Goal: Find contact information: Find contact information

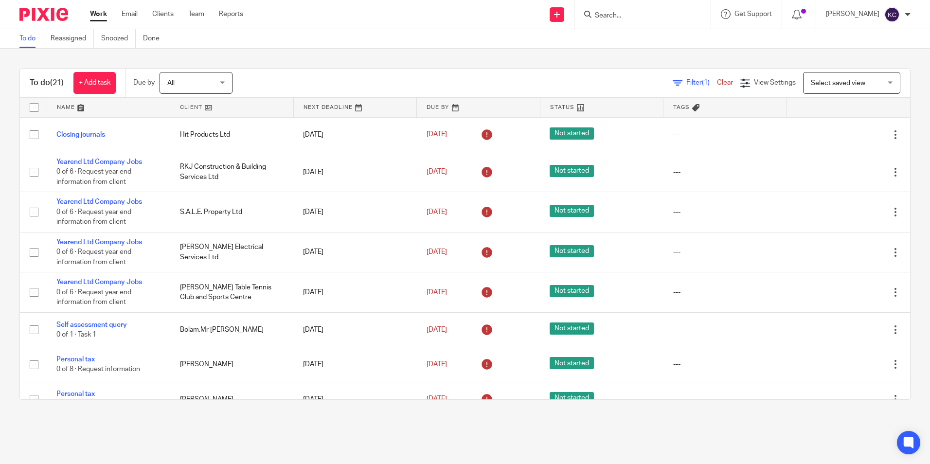
click at [638, 15] on input "Search" at bounding box center [638, 16] width 88 height 9
type input "rkj construction"
click button "submit" at bounding box center [0, 0] width 0 height 0
click at [635, 40] on link at bounding box center [674, 42] width 164 height 22
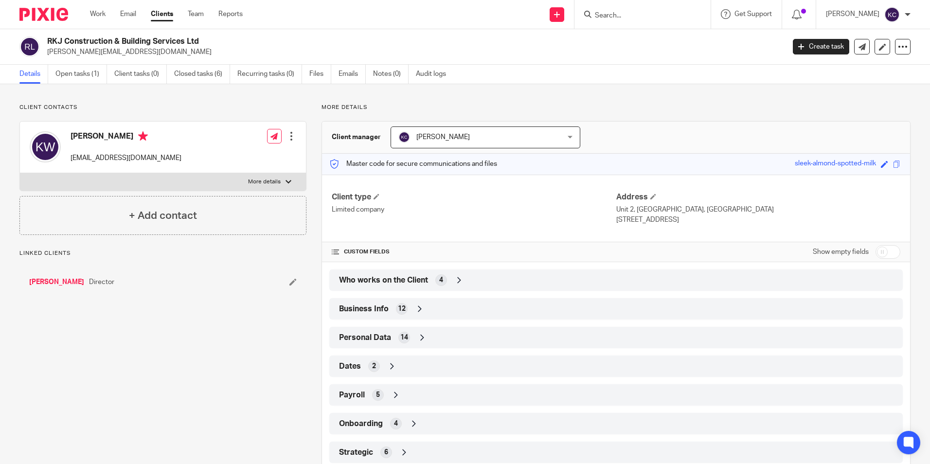
click at [608, 15] on input "Search" at bounding box center [638, 16] width 88 height 9
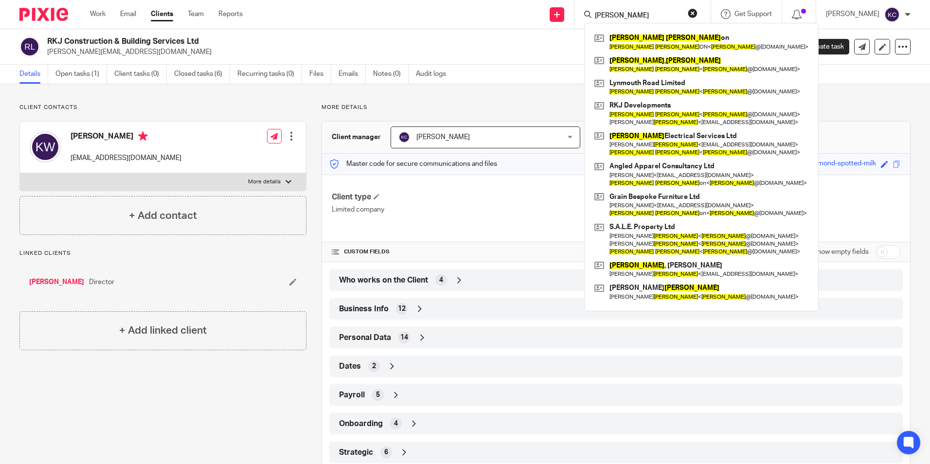
type input "[PERSON_NAME]"
click button "submit" at bounding box center [0, 0] width 0 height 0
click at [647, 63] on link at bounding box center [701, 64] width 219 height 22
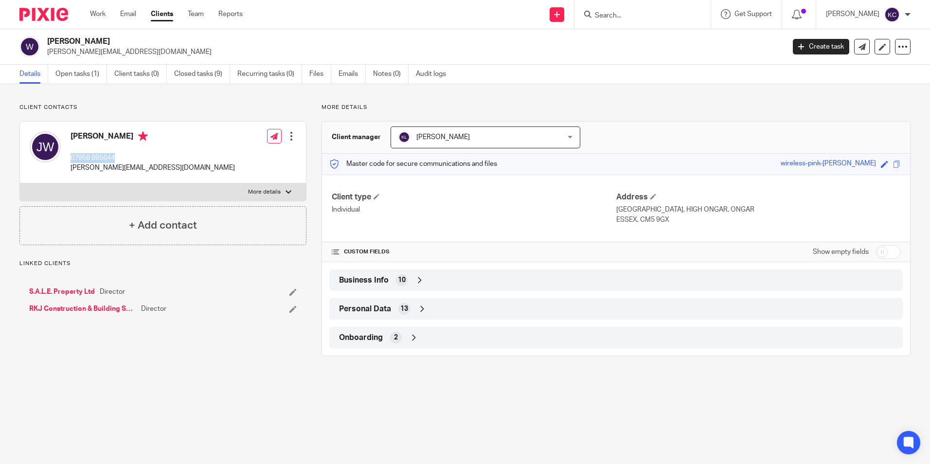
drag, startPoint x: 117, startPoint y: 158, endPoint x: 70, endPoint y: 162, distance: 47.3
click at [70, 162] on div "JOHN WILLIAMS 07958 695644 john@rkjdevelopments.com" at bounding box center [132, 152] width 205 height 52
drag, startPoint x: 70, startPoint y: 162, endPoint x: 96, endPoint y: 157, distance: 27.4
copy p "07958 695644"
click at [640, 18] on input "Search" at bounding box center [638, 16] width 88 height 9
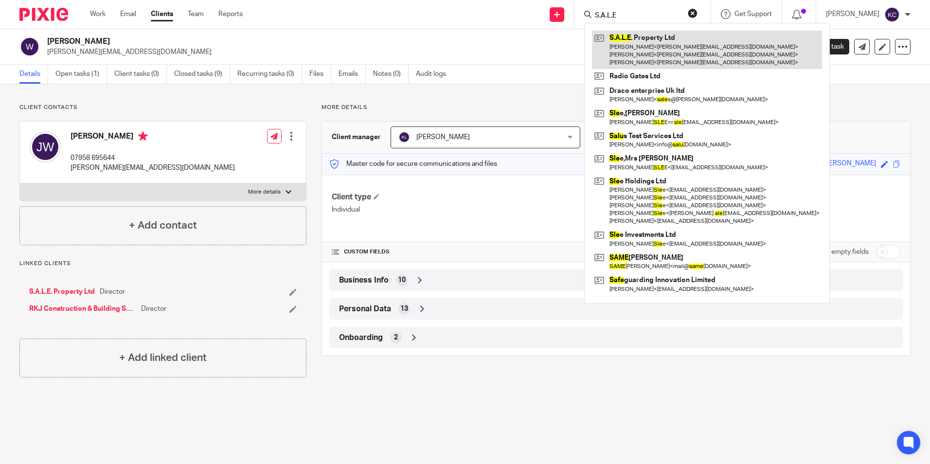
type input "S.A.L.E"
click at [653, 39] on link at bounding box center [707, 50] width 230 height 38
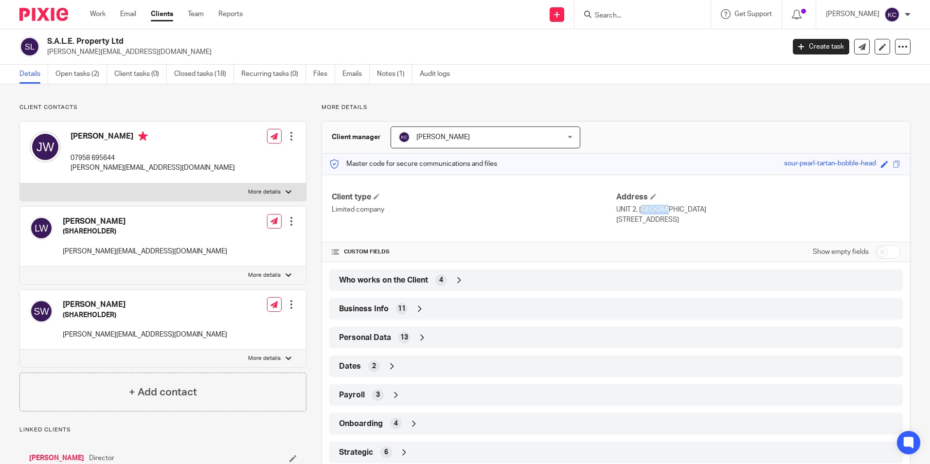
drag, startPoint x: 630, startPoint y: 210, endPoint x: 612, endPoint y: 211, distance: 18.0
click at [616, 211] on p "UNIT 2, REDBRICKS CENTRAL HOUSE" at bounding box center [758, 210] width 284 height 10
copy p "UNIT 2"
drag, startPoint x: 728, startPoint y: 210, endPoint x: 636, endPoint y: 211, distance: 91.9
click at [636, 211] on p "UNIT 2, REDBRICKS CENTRAL HOUSE" at bounding box center [758, 210] width 284 height 10
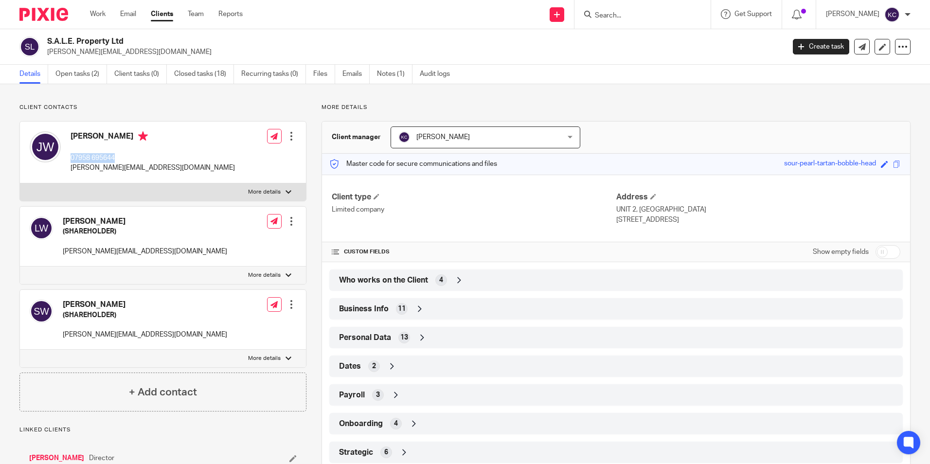
drag, startPoint x: 117, startPoint y: 159, endPoint x: 70, endPoint y: 160, distance: 46.7
click at [70, 160] on div "John Williams 07958 695644 john@rkjdevelopments.com" at bounding box center [132, 152] width 205 height 52
drag, startPoint x: 70, startPoint y: 160, endPoint x: 95, endPoint y: 156, distance: 25.7
copy p "07958 695644"
